Goal: Navigation & Orientation: Find specific page/section

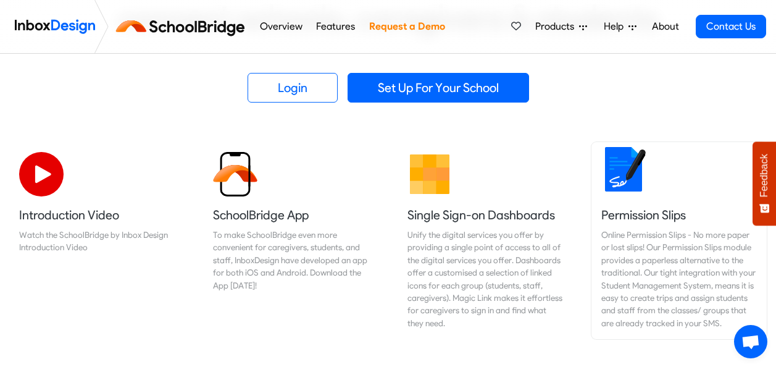
scroll to position [309, 0]
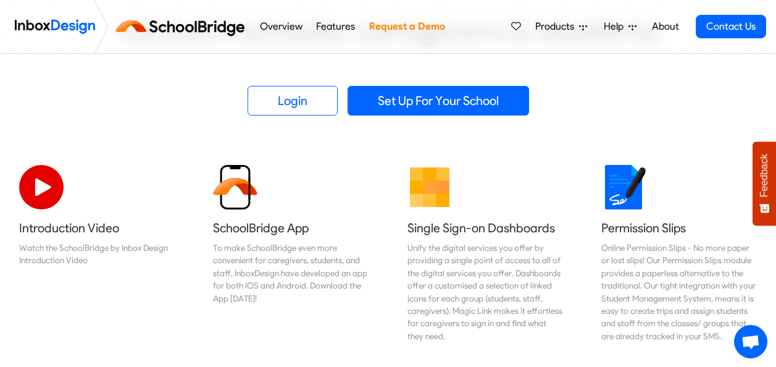
click at [583, 30] on icon at bounding box center [583, 27] width 8 height 8
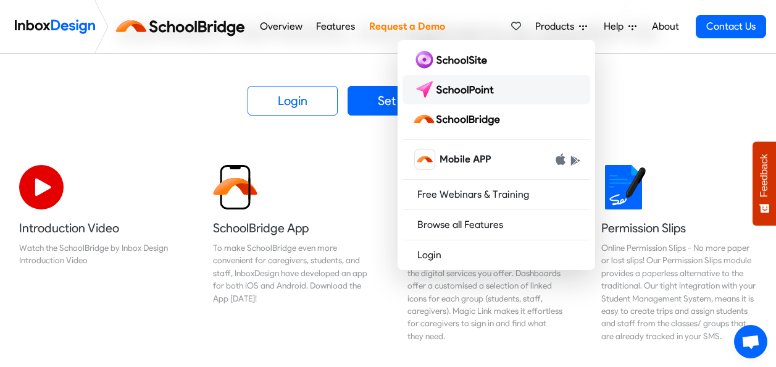
click at [478, 84] on img at bounding box center [455, 90] width 87 height 20
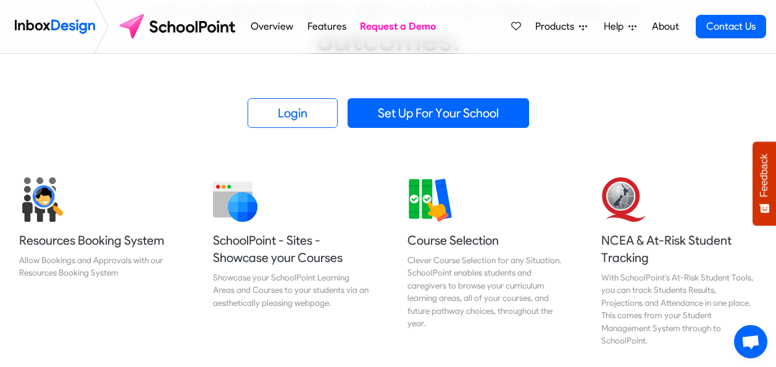
scroll to position [309, 0]
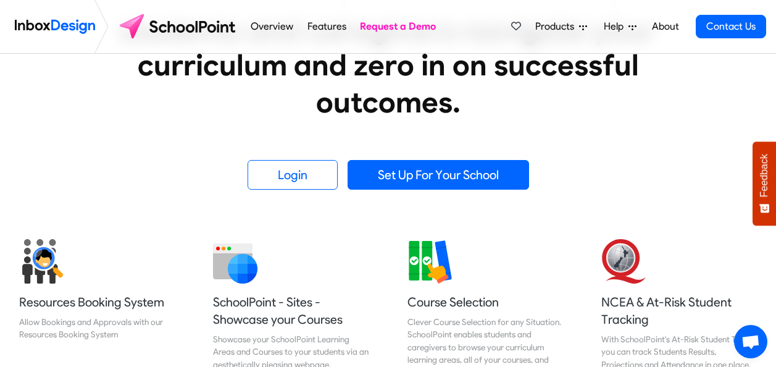
click at [569, 24] on span "Products" at bounding box center [557, 26] width 44 height 15
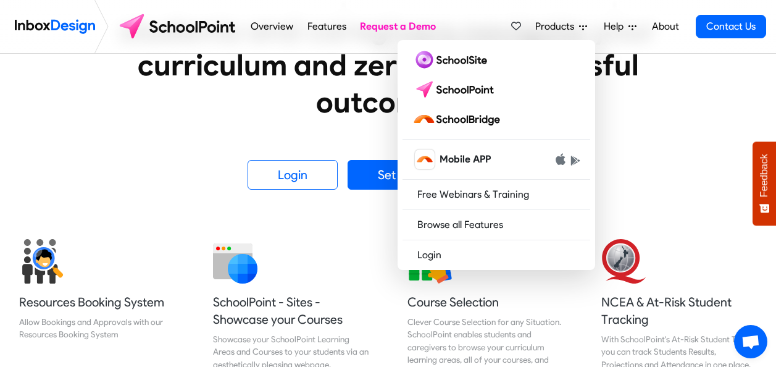
click at [569, 24] on span "Products" at bounding box center [557, 26] width 44 height 15
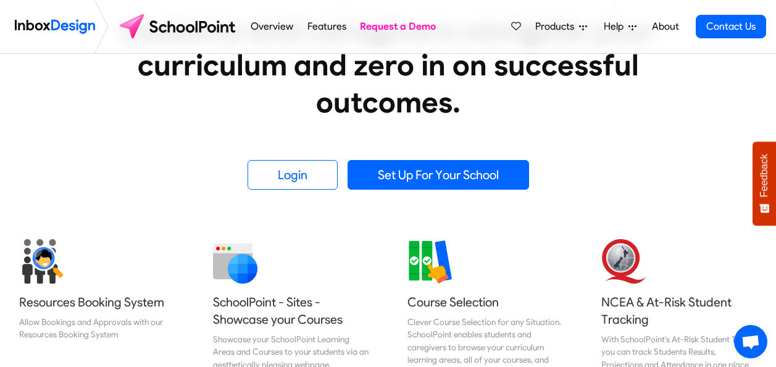
click at [563, 22] on span "Products" at bounding box center [557, 26] width 44 height 15
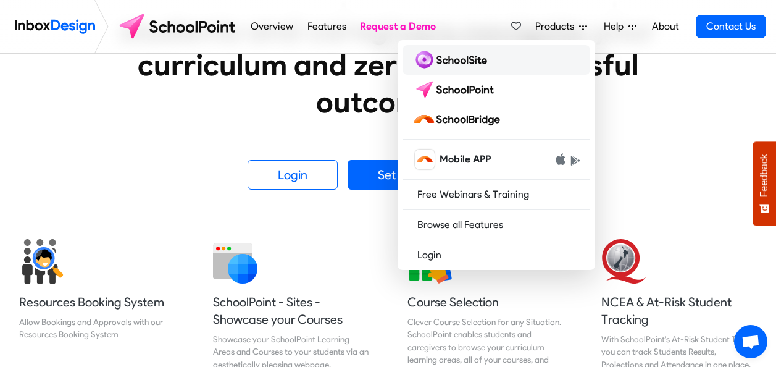
click at [472, 54] on img at bounding box center [452, 60] width 80 height 20
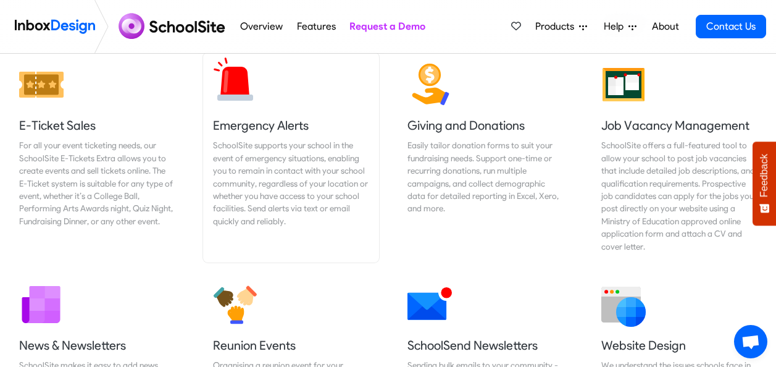
scroll to position [1852, 0]
